Goal: Information Seeking & Learning: Learn about a topic

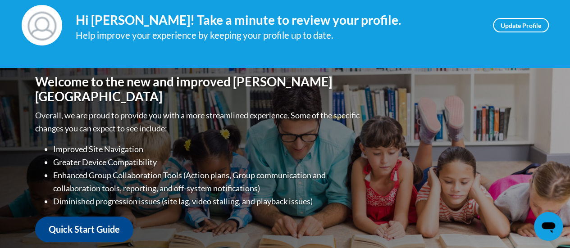
scroll to position [361, 0]
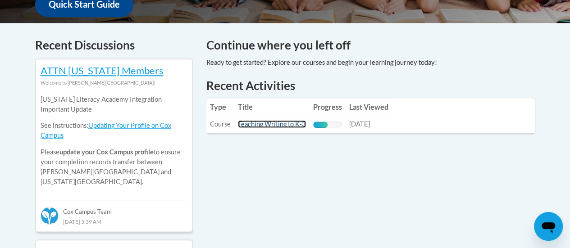
click at [269, 125] on link "Teaching Writing to K-3" at bounding box center [272, 124] width 68 height 8
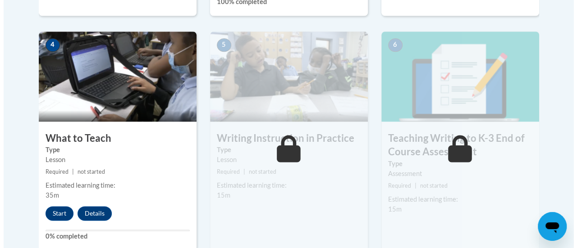
scroll to position [541, 0]
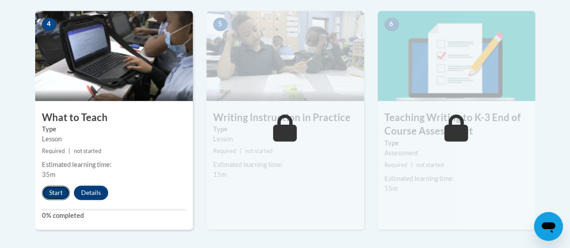
click at [57, 194] on button "Start" at bounding box center [56, 193] width 28 height 14
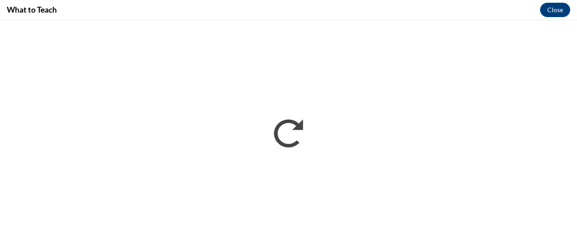
scroll to position [0, 0]
